Goal: Transaction & Acquisition: Purchase product/service

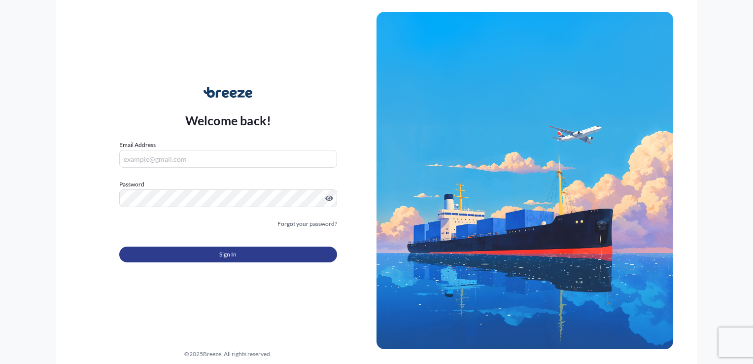
type input "[EMAIL_ADDRESS][DOMAIN_NAME]"
click at [215, 255] on button "Sign In" at bounding box center [228, 254] width 218 height 16
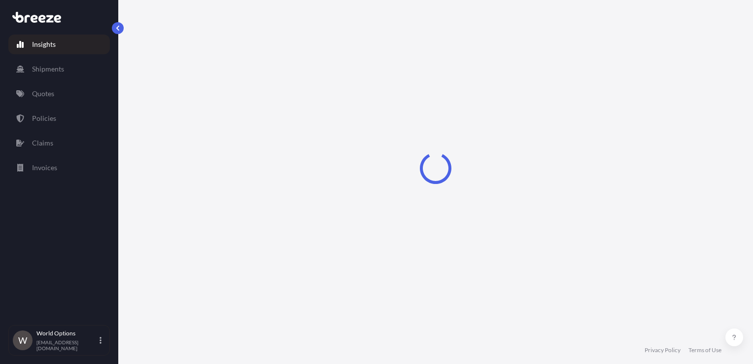
select select "2025"
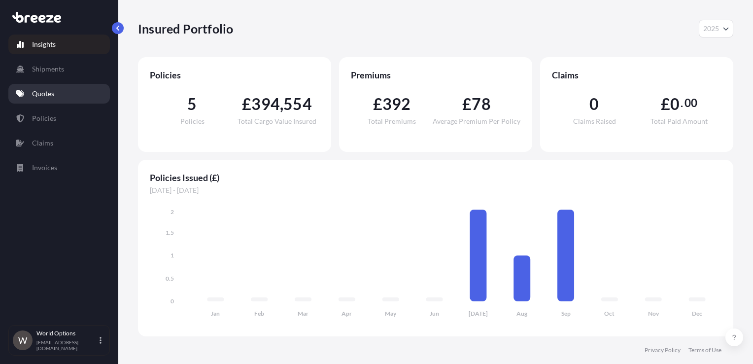
click at [43, 91] on p "Quotes" at bounding box center [43, 94] width 22 height 10
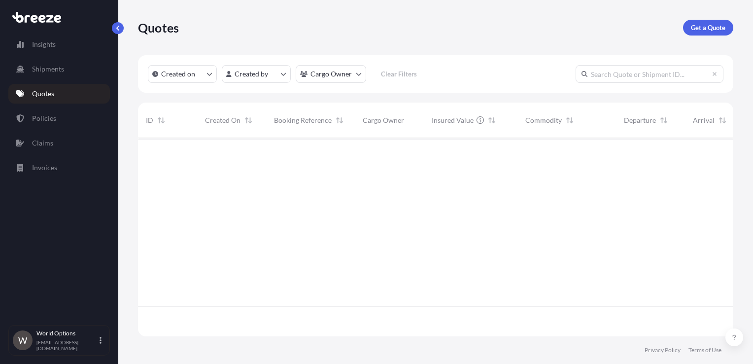
scroll to position [226, 587]
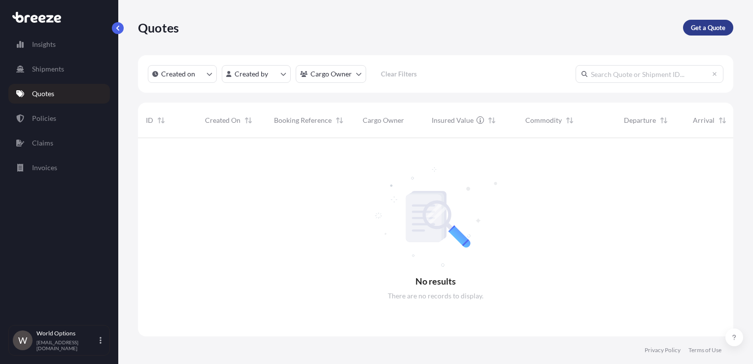
click at [711, 31] on p "Get a Quote" at bounding box center [708, 28] width 34 height 10
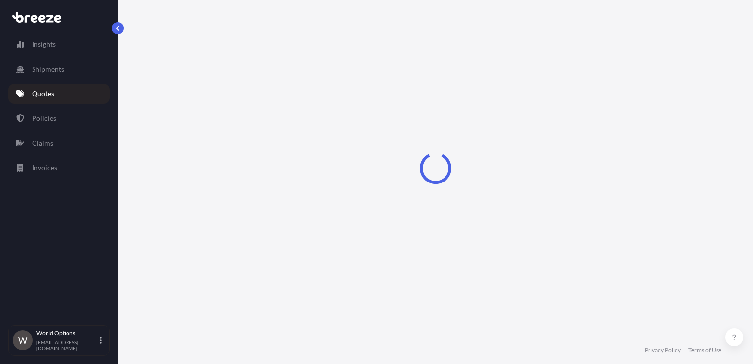
select select "Sea"
select select "1"
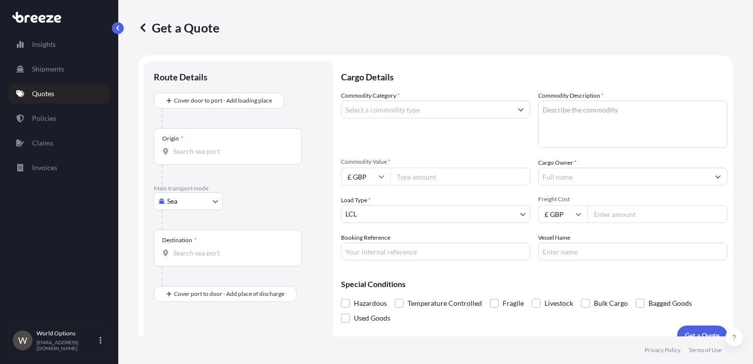
scroll to position [14, 0]
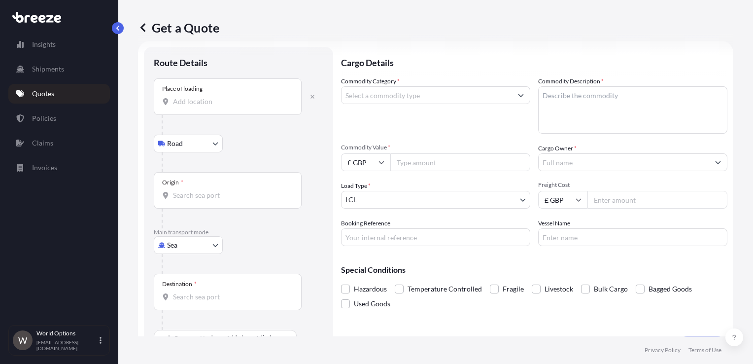
click at [184, 252] on body "Insights Shipments Quotes Policies Claims Invoices W World Options [EMAIL_ADDRE…" at bounding box center [376, 182] width 753 height 364
click at [181, 304] on span "Road" at bounding box center [180, 305] width 16 height 10
select select "Road"
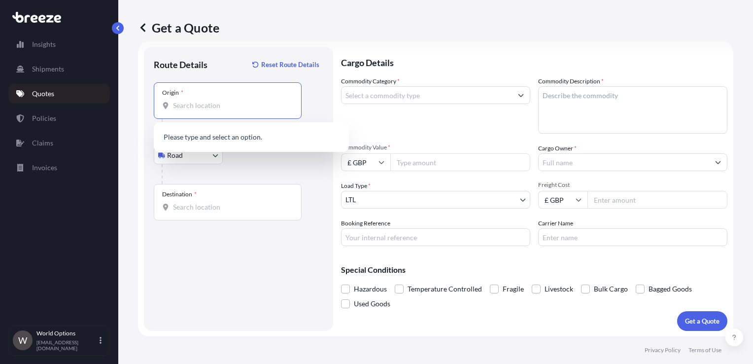
click at [194, 107] on input "Origin *" at bounding box center [231, 106] width 116 height 10
paste input "1700"
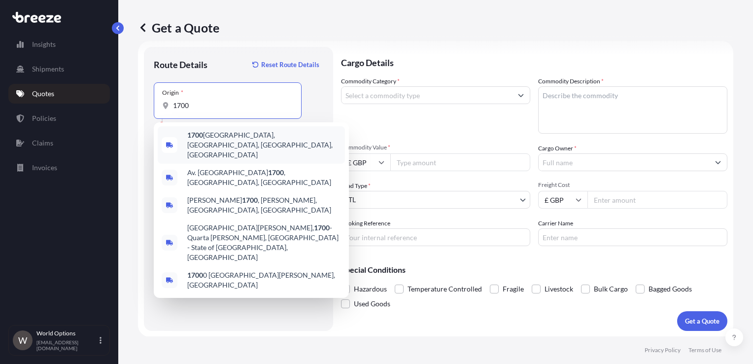
click at [176, 101] on input "1700" at bounding box center [231, 106] width 116 height 10
click at [174, 101] on input "1700" at bounding box center [231, 106] width 116 height 10
paste input "[GEOGRAPHIC_DATA]"
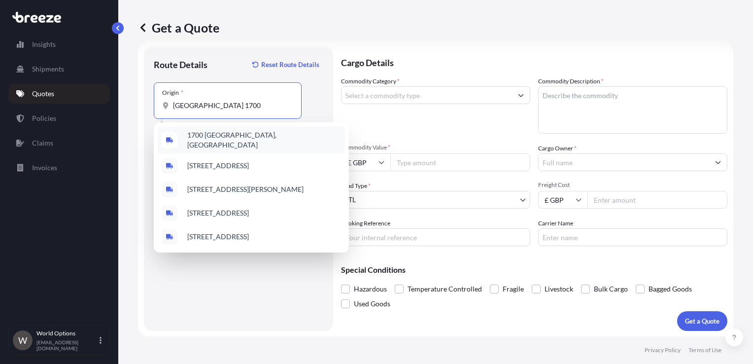
click at [170, 107] on div "[GEOGRAPHIC_DATA] 1700" at bounding box center [227, 106] width 131 height 10
click at [173, 107] on input "[GEOGRAPHIC_DATA] 1700" at bounding box center [231, 106] width 116 height 10
click at [174, 107] on input "[GEOGRAPHIC_DATA] 1700" at bounding box center [231, 106] width 116 height 10
paste input "10"
paste input "SPIRECUT"
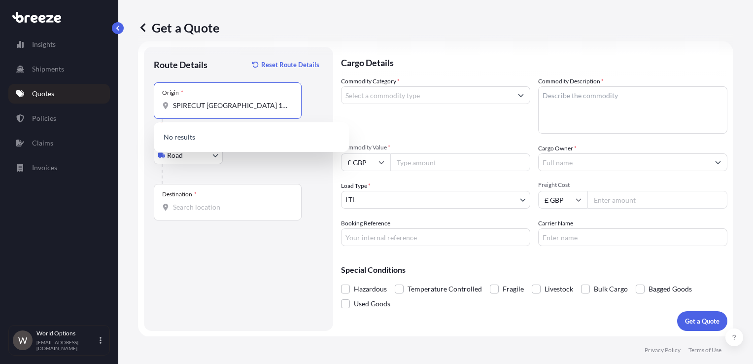
drag, startPoint x: 207, startPoint y: 107, endPoint x: 130, endPoint y: 96, distance: 77.8
click at [150, 101] on div "Route Details Reset Route Details Place of loading Road Road Rail Origin * SPIR…" at bounding box center [238, 189] width 189 height 284
paste input "Route de la Fonderie 6"
click at [227, 135] on span "[STREET_ADDRESS]" at bounding box center [218, 138] width 62 height 10
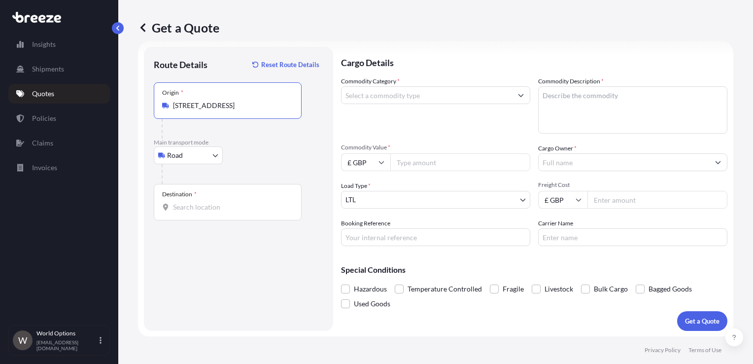
type input "[STREET_ADDRESS]"
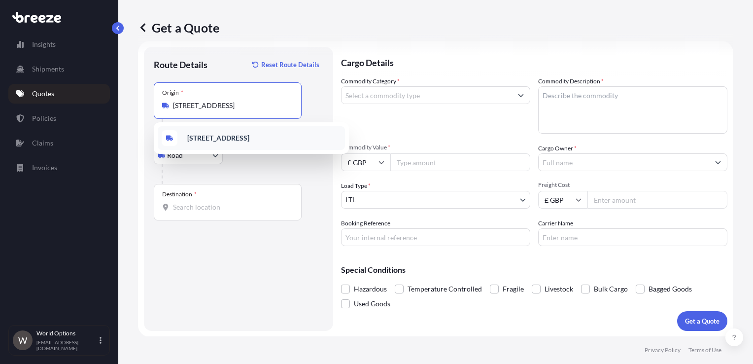
click at [196, 209] on input "Destination *" at bounding box center [231, 207] width 116 height 10
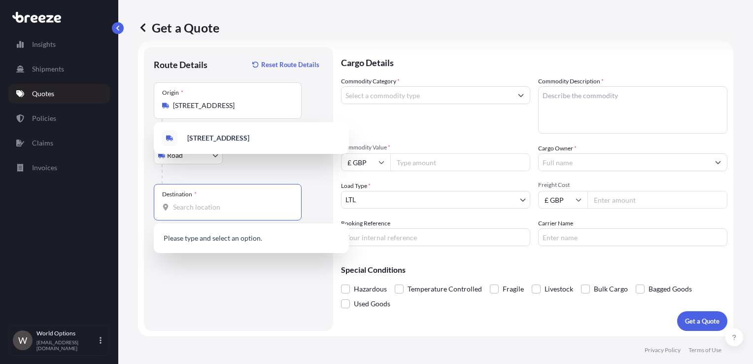
paste input "CM24 8GF"
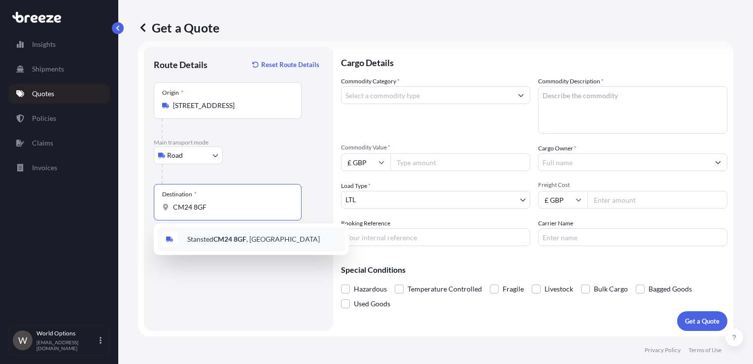
click at [215, 234] on span "Stansted CM24 8GF , [GEOGRAPHIC_DATA]" at bounding box center [253, 239] width 133 height 10
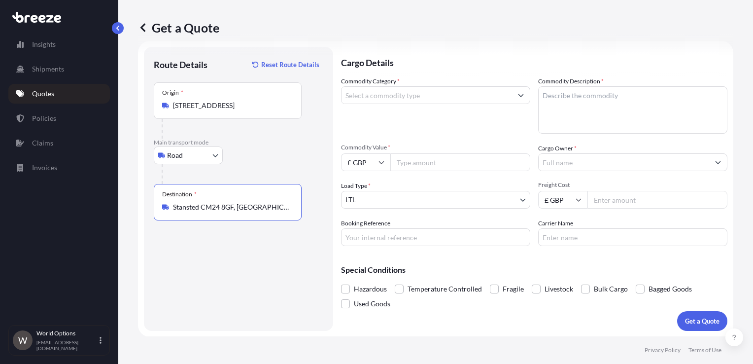
type input "Stansted CM24 8GF, [GEOGRAPHIC_DATA]"
click at [592, 109] on textarea "Commodity Description *" at bounding box center [632, 109] width 189 height 47
click at [422, 161] on input "Commodity Value *" at bounding box center [460, 162] width 140 height 18
type input "76000"
click at [571, 105] on textarea "Commodity Description *" at bounding box center [632, 109] width 189 height 47
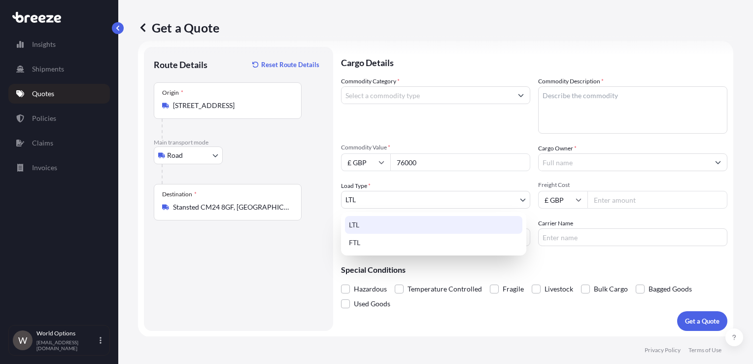
click at [429, 200] on body "Insights Shipments Quotes Policies Claims Invoices W World Options [EMAIL_ADDRE…" at bounding box center [376, 182] width 753 height 364
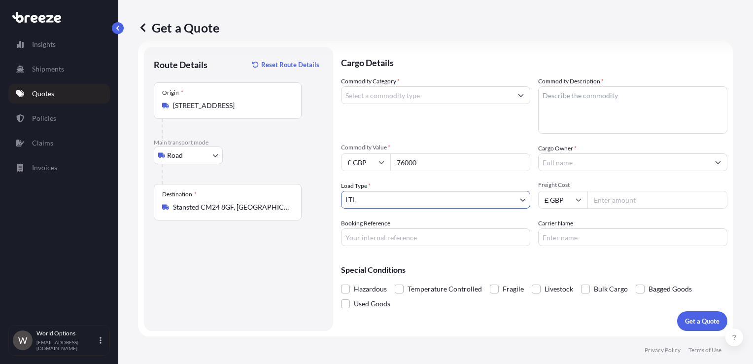
click at [606, 195] on input "Freight Cost" at bounding box center [657, 200] width 140 height 18
type input "126.84"
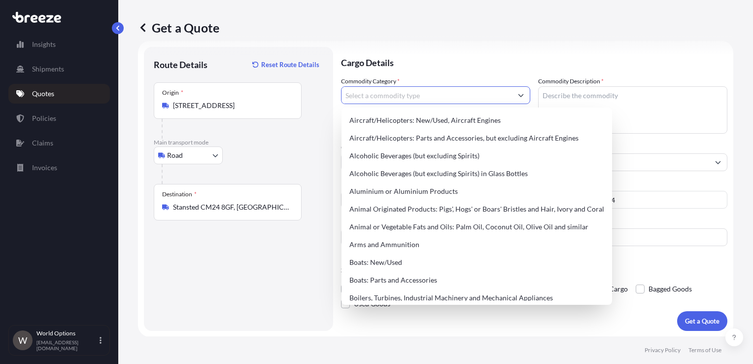
click at [451, 99] on input "Commodity Category *" at bounding box center [426, 95] width 170 height 18
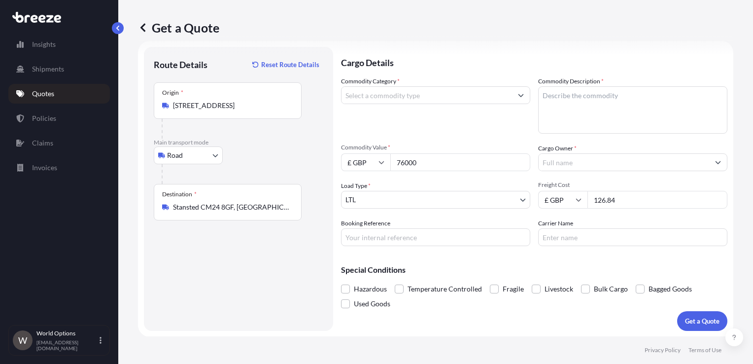
click at [619, 31] on div "Get a Quote" at bounding box center [435, 28] width 595 height 16
click at [568, 165] on input "Cargo Owner *" at bounding box center [623, 162] width 170 height 18
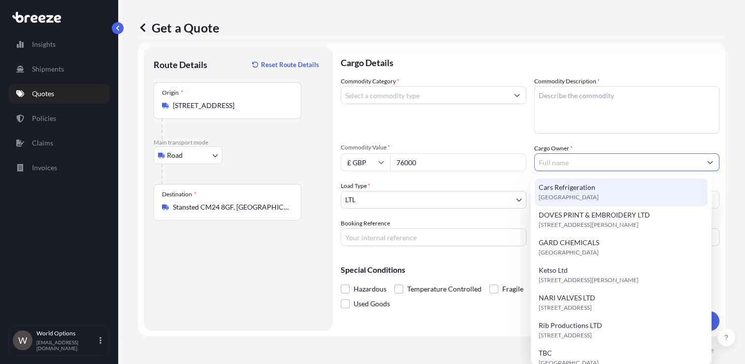
click at [562, 160] on input "Cargo Owner *" at bounding box center [618, 162] width 167 height 18
paste input "SOVEREIGN ORTHOPAEDICS LT"
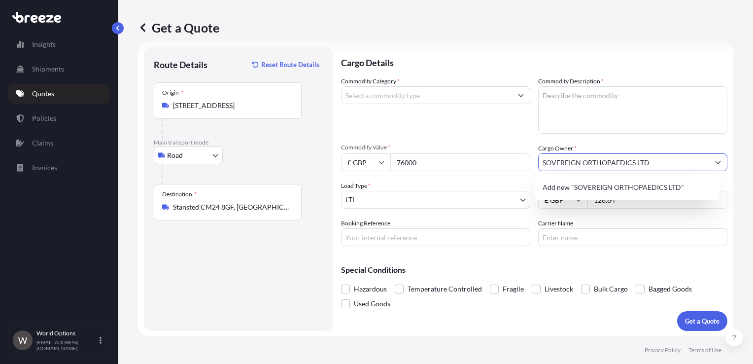
type input "SOVEREIGN ORTHOPAEDICS LTD"
click at [573, 97] on textarea "Commodity Description *" at bounding box center [632, 109] width 189 height 47
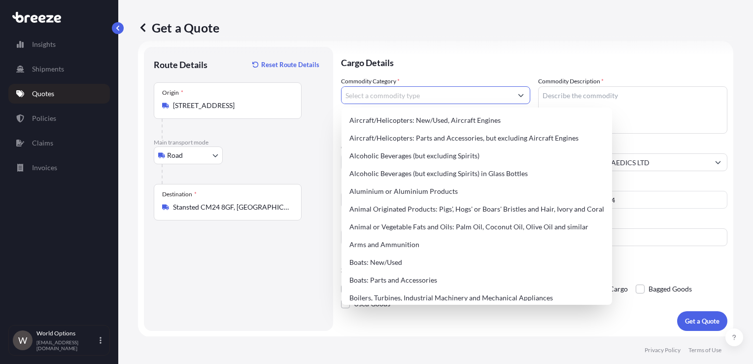
click at [422, 87] on input "Commodity Category *" at bounding box center [426, 95] width 170 height 18
paste input "90189084"
type input "90189084"
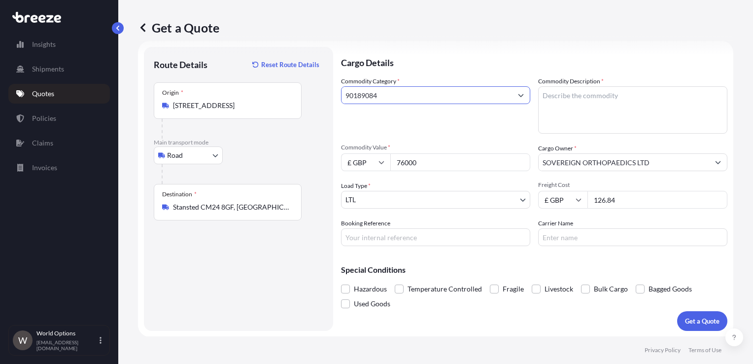
click at [418, 95] on input "90189084" at bounding box center [426, 95] width 170 height 18
drag, startPoint x: 418, startPoint y: 95, endPoint x: 250, endPoint y: 90, distance: 167.6
click at [250, 90] on form "Route Details Reset Route Details Place of loading Road Road Rail Origin * [GEO…" at bounding box center [435, 189] width 595 height 296
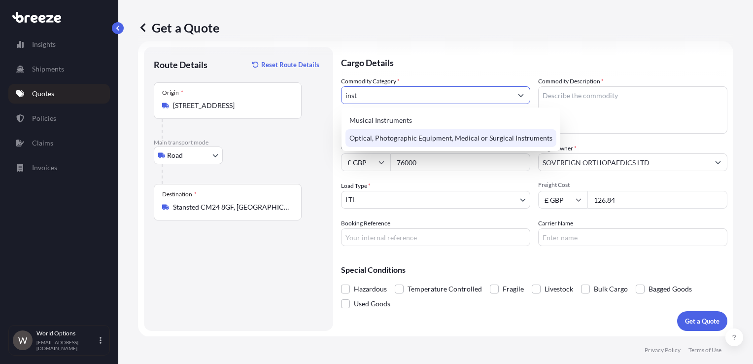
click at [442, 140] on div "Optical, Photographic Equipment, Medical or Surgical Instruments" at bounding box center [450, 138] width 211 height 18
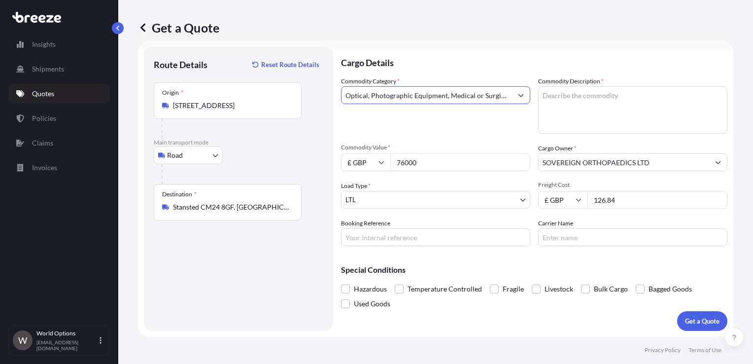
type input "Optical, Photographic Equipment, Medical or Surgical Instruments"
click at [576, 106] on textarea "Commodity Description *" at bounding box center [632, 109] width 189 height 47
paste textarea "Surgical Instruments"
type textarea "Surgical Instruments"
click at [399, 241] on input "Booking Reference" at bounding box center [435, 237] width 189 height 18
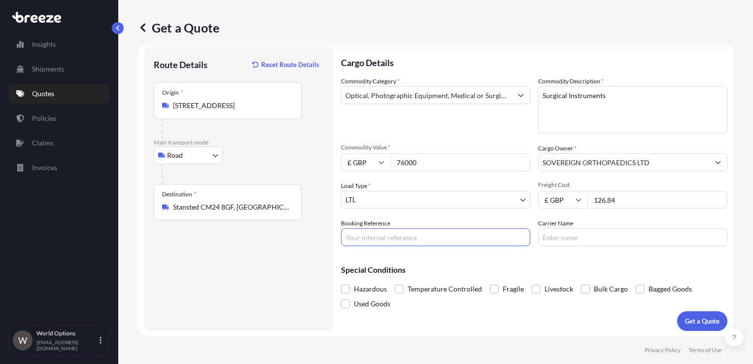
paste input "885157014536"
type input "885157014536"
click at [565, 232] on input "Carrier Name" at bounding box center [632, 237] width 189 height 18
type input "FedEx"
click at [695, 320] on p "Get a Quote" at bounding box center [702, 321] width 34 height 10
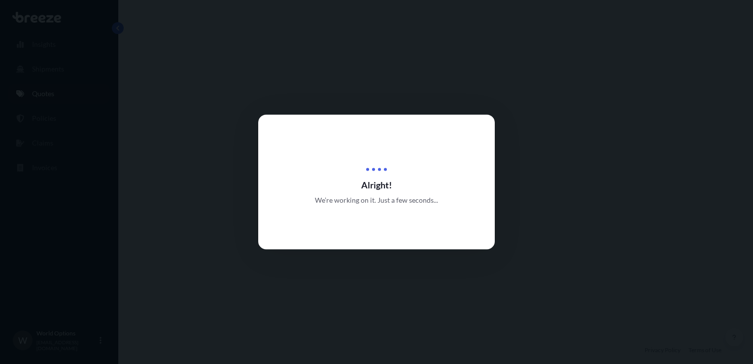
select select "Road"
select select "1"
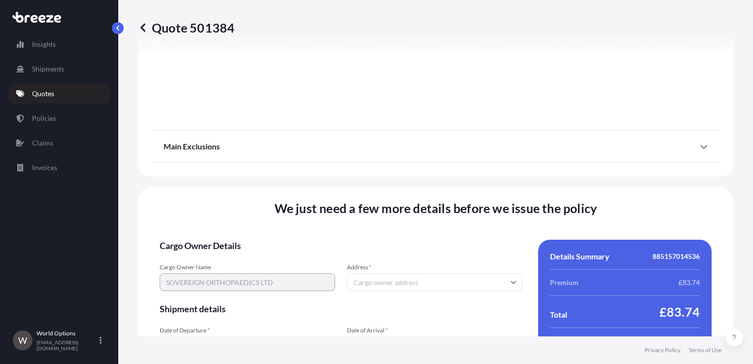
scroll to position [1242, 0]
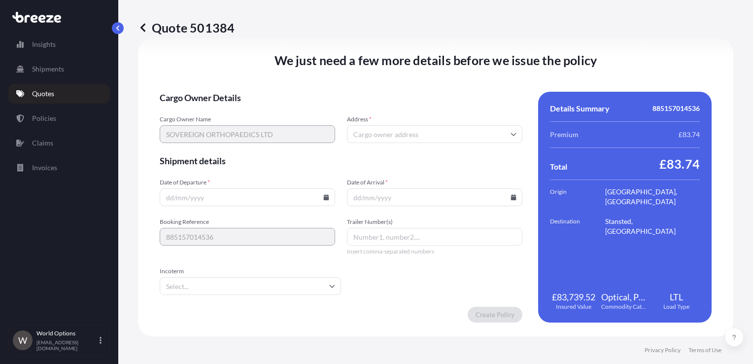
click at [324, 199] on icon at bounding box center [326, 197] width 5 height 6
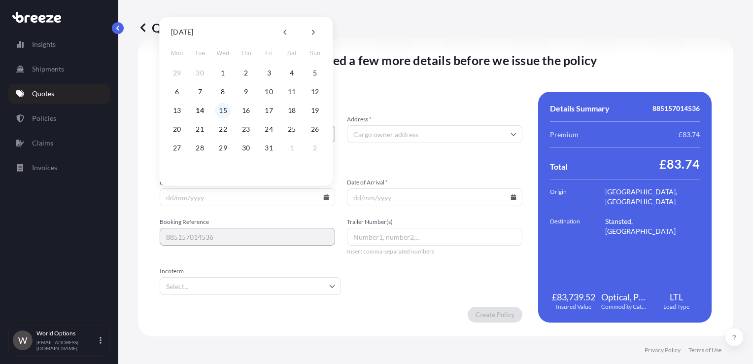
click at [223, 109] on button "15" at bounding box center [223, 110] width 16 height 16
type input "[DATE]"
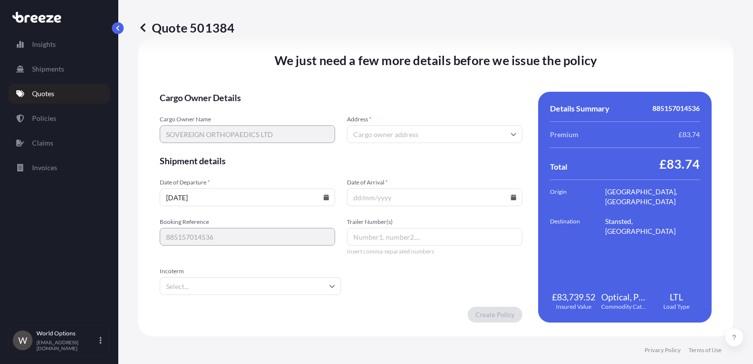
click at [510, 194] on input "Date of Arrival *" at bounding box center [434, 197] width 175 height 18
click at [511, 197] on icon at bounding box center [513, 197] width 5 height 6
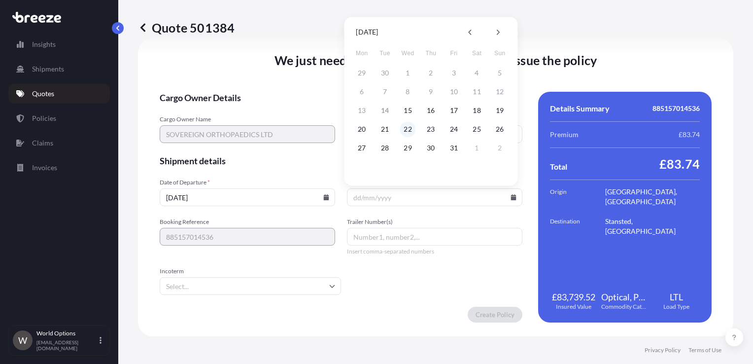
click at [403, 129] on button "22" at bounding box center [408, 129] width 16 height 16
type input "[DATE]"
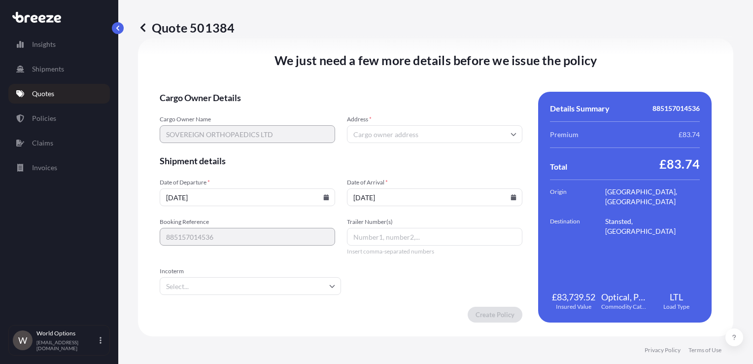
scroll to position [1243, 0]
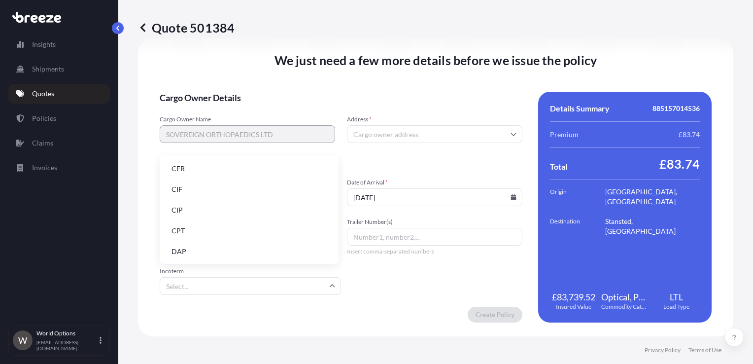
click at [300, 284] on input "Incoterm" at bounding box center [250, 286] width 181 height 18
click at [193, 255] on li "DAP" at bounding box center [249, 251] width 171 height 19
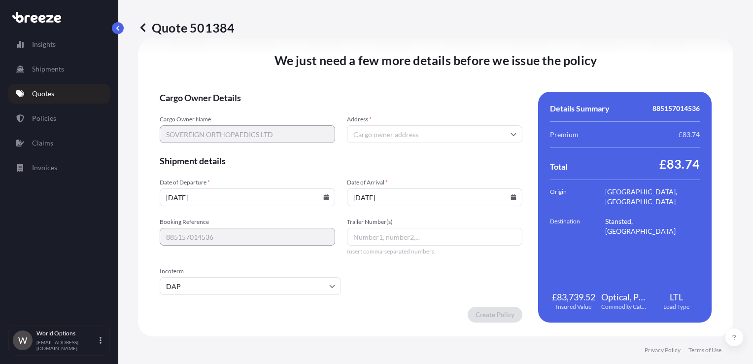
click at [391, 132] on input "Address *" at bounding box center [434, 134] width 175 height 18
click at [403, 134] on input "Address *" at bounding box center [434, 134] width 175 height 18
paste input "CM24 8GF"
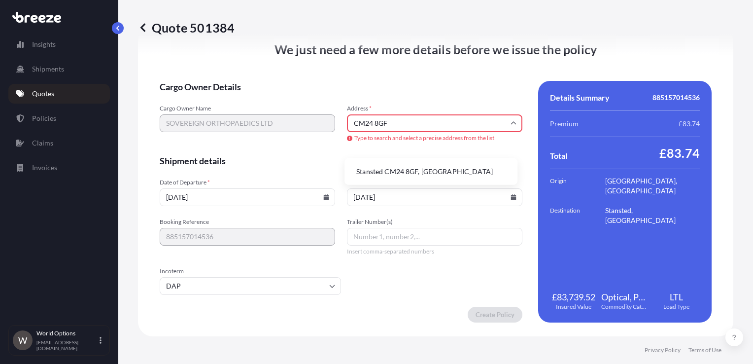
click at [383, 171] on li "Stansted CM24 8GF, [GEOGRAPHIC_DATA]" at bounding box center [430, 171] width 165 height 19
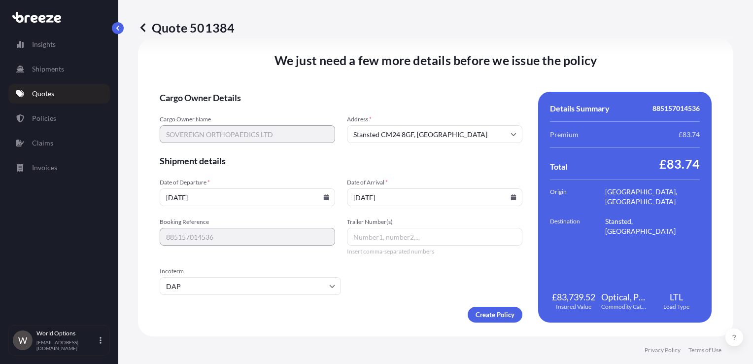
scroll to position [1243, 0]
click at [350, 131] on input "Stansted CM24 8GF, [GEOGRAPHIC_DATA]" at bounding box center [434, 134] width 175 height 18
click at [349, 133] on input "Stansted CM24 8GF, [GEOGRAPHIC_DATA]" at bounding box center [434, 134] width 175 height 18
paste input "Sovereign Medical Ltd"
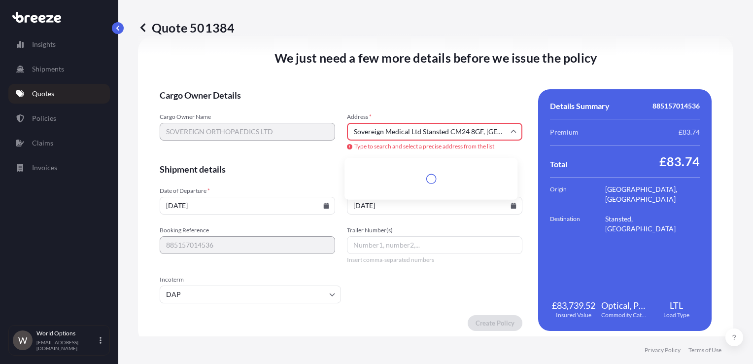
scroll to position [1253, 0]
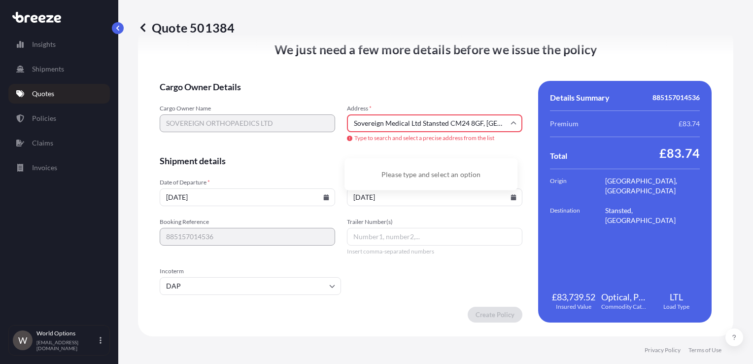
drag, startPoint x: 418, startPoint y: 136, endPoint x: 342, endPoint y: 136, distance: 75.4
click at [342, 136] on div "Cargo Owner Name SOVEREIGN ORTHOPAEDICS LTD Address * Sovereign Medical Ltd Sta…" at bounding box center [341, 123] width 363 height 38
paste input "[STREET_ADDRESS]"
click at [387, 167] on li "Stansted CM24 8GF, [GEOGRAPHIC_DATA]" at bounding box center [430, 171] width 165 height 19
type input "Stansted CM24 8GF, [GEOGRAPHIC_DATA]"
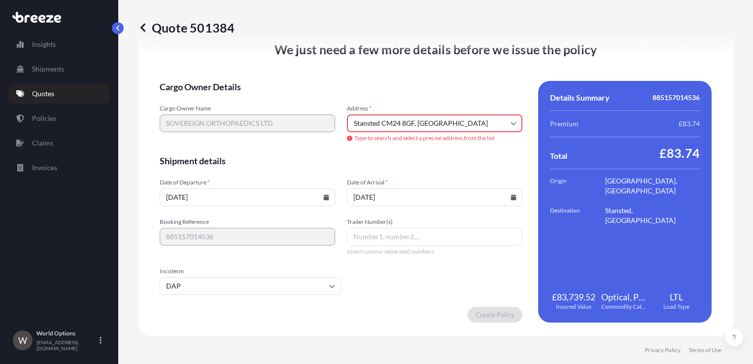
scroll to position [1243, 0]
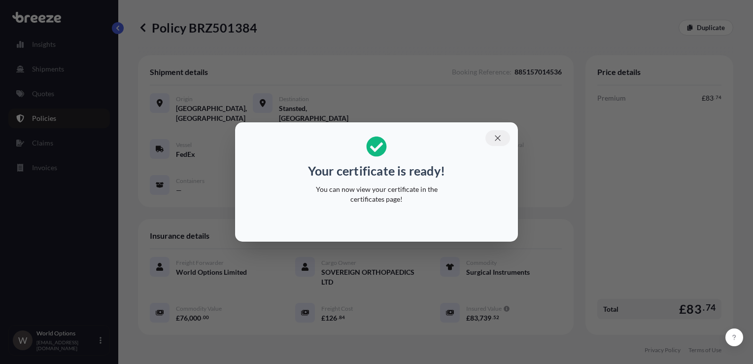
click at [497, 139] on icon "button" at bounding box center [497, 138] width 9 height 9
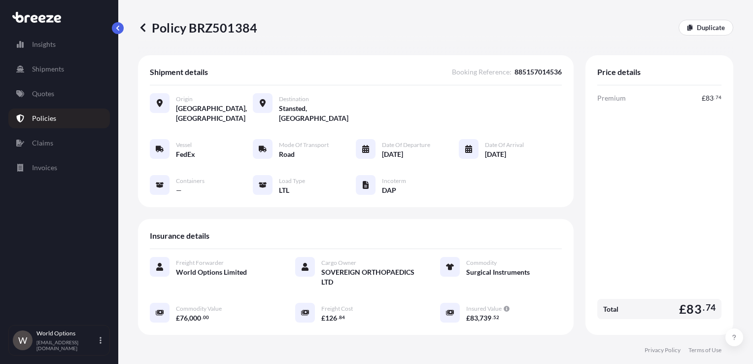
click at [530, 68] on span "885157014536" at bounding box center [537, 72] width 47 height 10
copy span "885157014536"
click at [215, 28] on p "Policy BRZ501384" at bounding box center [197, 28] width 119 height 16
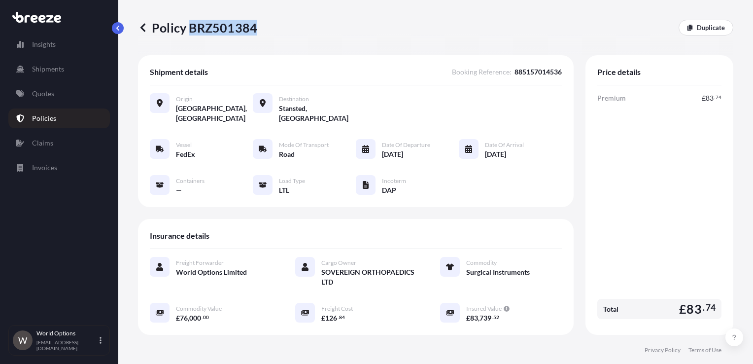
copy p "BRZ501384"
